Goal: Check status: Check status

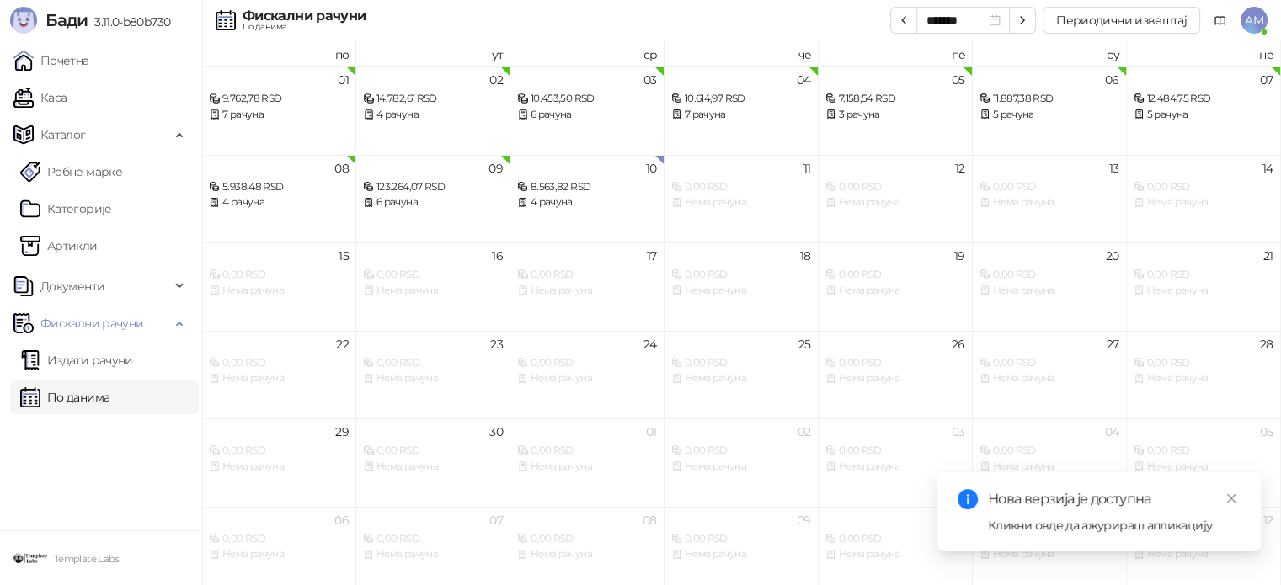
click at [1046, 498] on div "Нова верзија је доступна" at bounding box center [1114, 499] width 253 height 20
